Goal: Transaction & Acquisition: Purchase product/service

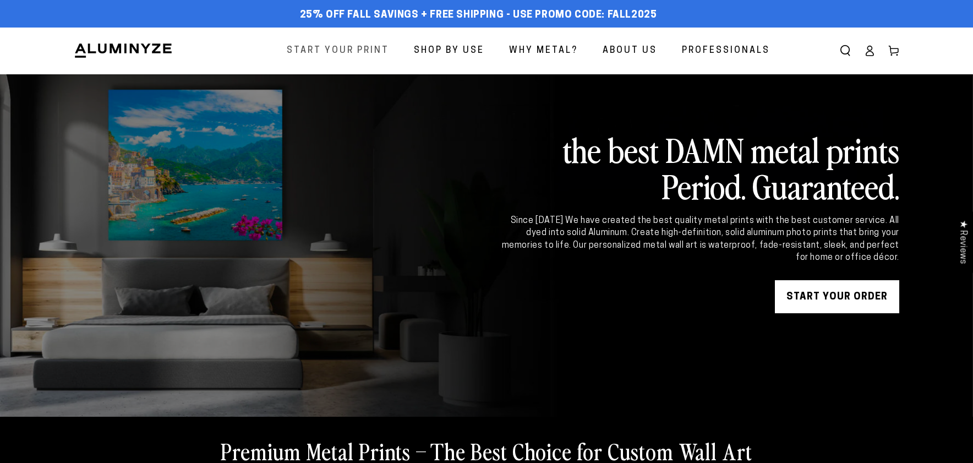
click at [363, 49] on span "Start Your Print" at bounding box center [338, 51] width 102 height 16
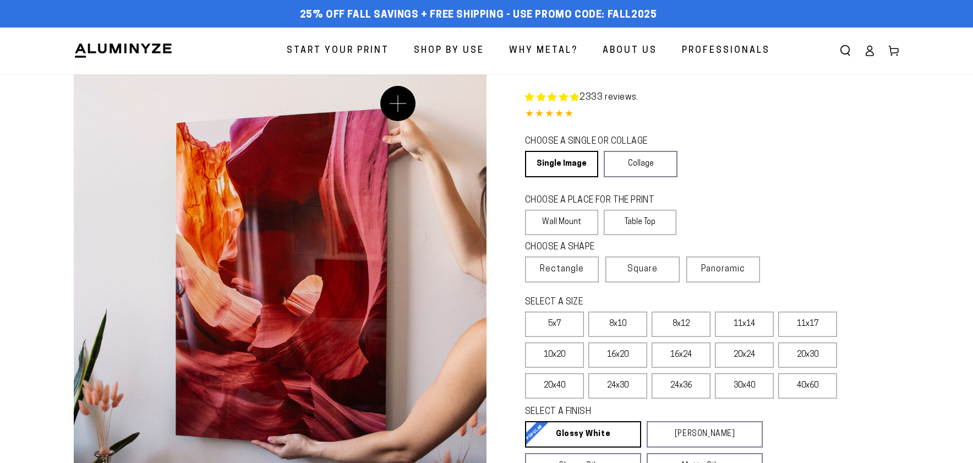
select select "**********"
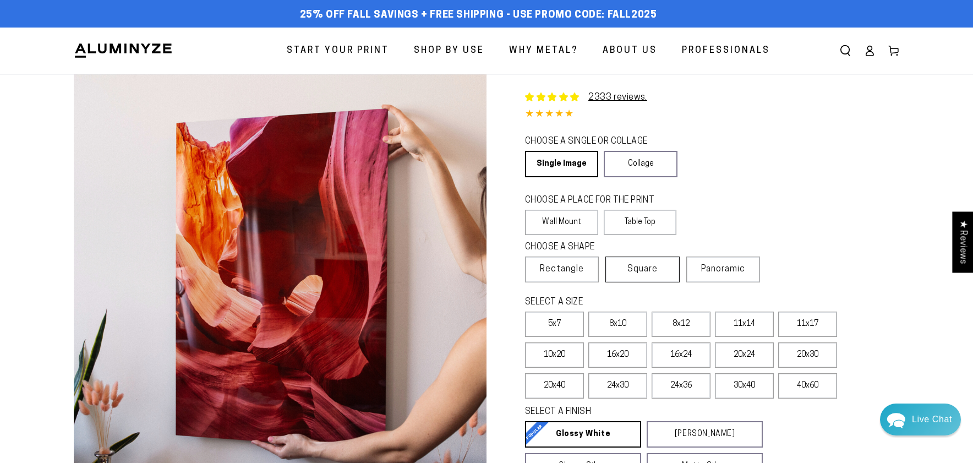
click at [661, 270] on label "Square" at bounding box center [642, 269] width 74 height 26
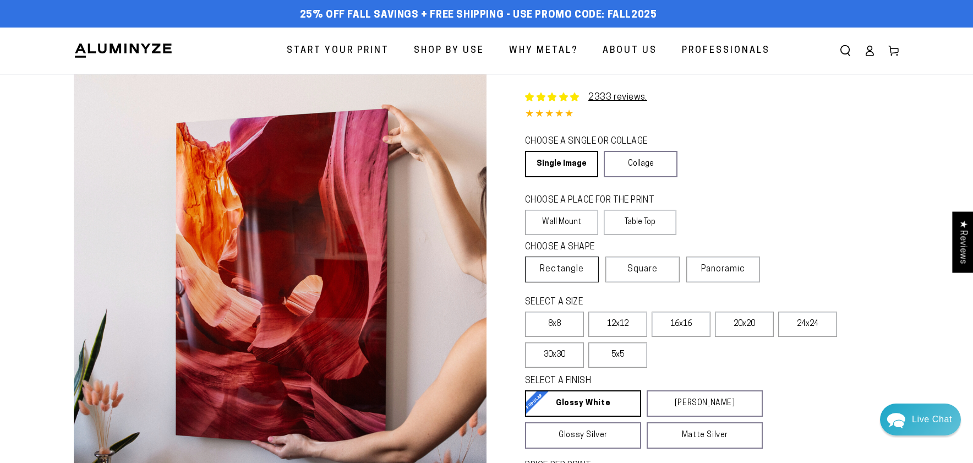
click at [586, 274] on label "Rectangle" at bounding box center [562, 269] width 74 height 26
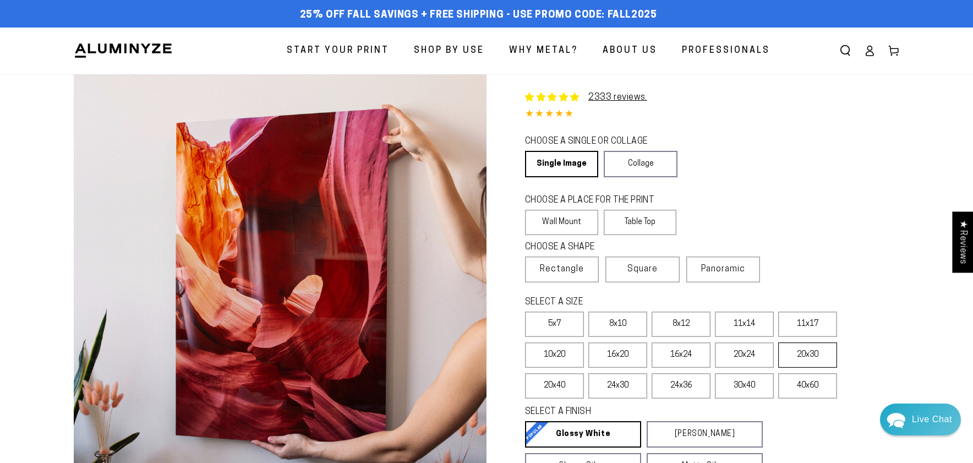
click at [808, 347] on label "20x30" at bounding box center [807, 354] width 59 height 25
click at [702, 353] on label "16x24" at bounding box center [681, 354] width 59 height 25
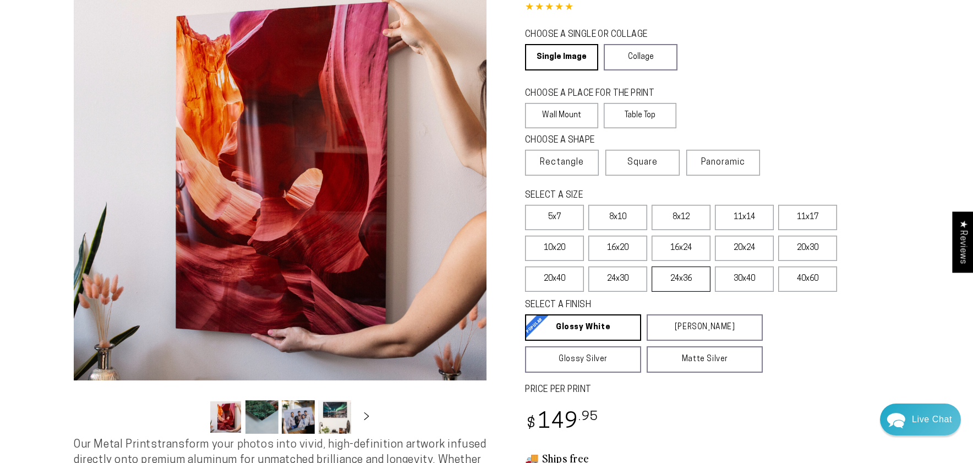
scroll to position [110, 0]
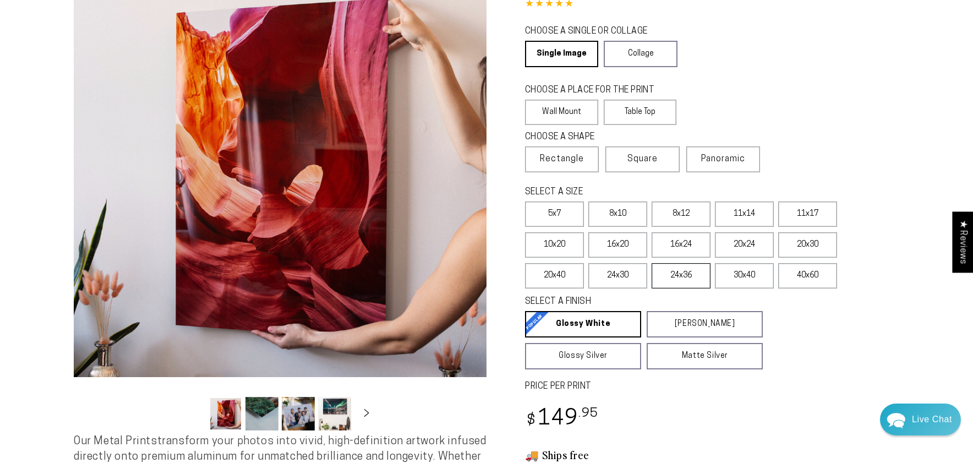
click at [682, 277] on label "24x36" at bounding box center [681, 275] width 59 height 25
click at [742, 246] on label "20x24" at bounding box center [744, 244] width 59 height 25
click at [568, 242] on label "10x20" at bounding box center [554, 244] width 59 height 25
click at [698, 245] on label "16x24" at bounding box center [681, 244] width 59 height 25
